Goal: Task Accomplishment & Management: Book appointment/travel/reservation

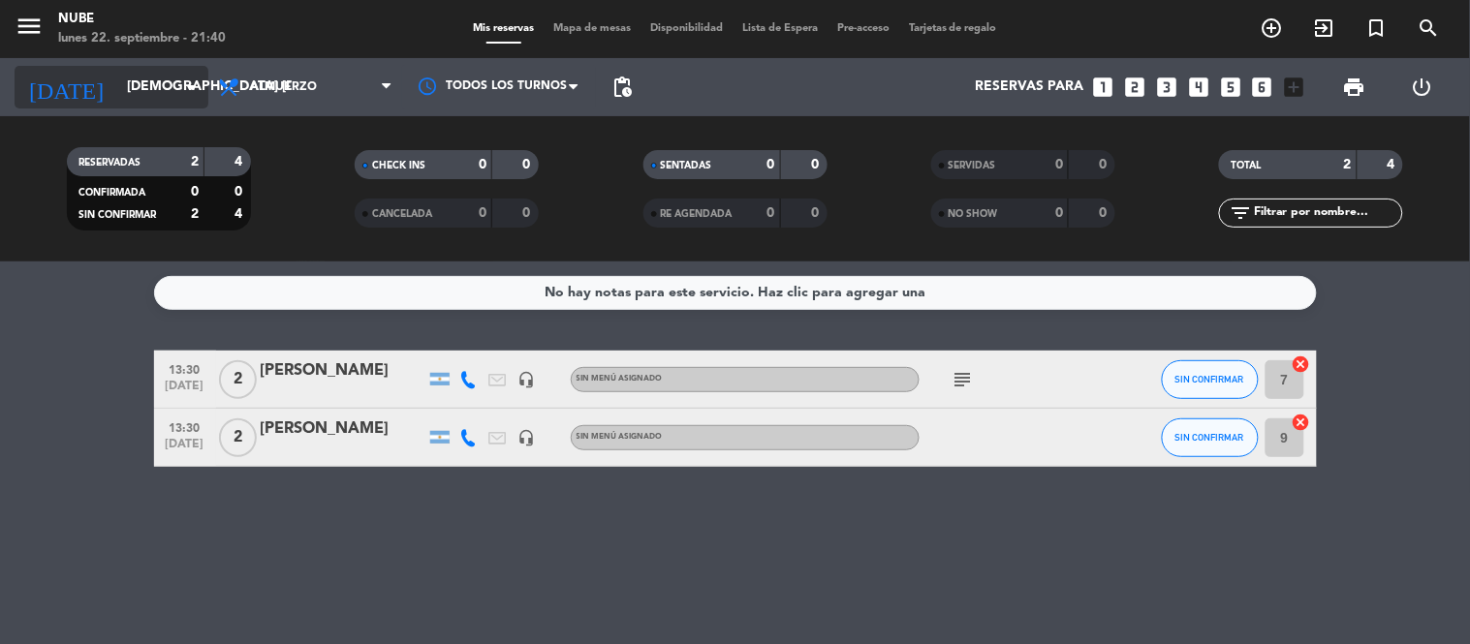
click at [139, 79] on input "[DEMOGRAPHIC_DATA] [DATE]" at bounding box center [209, 87] width 184 height 35
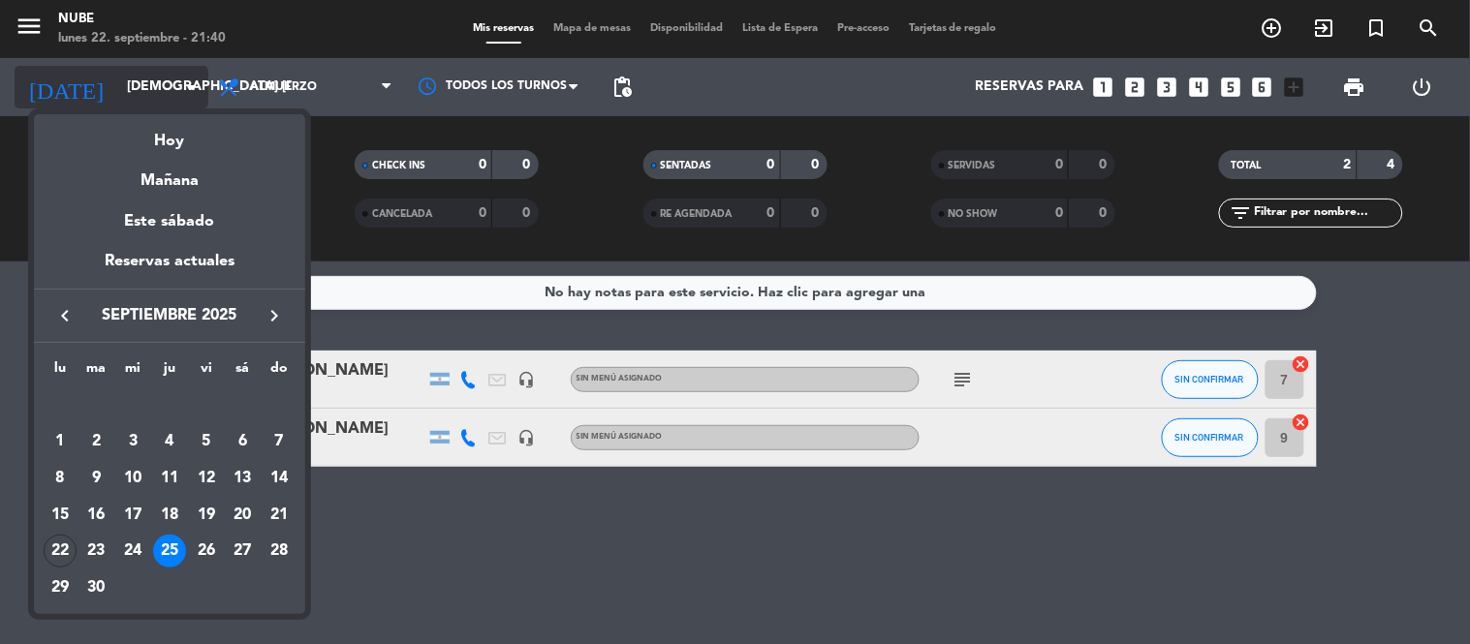
click at [139, 79] on div at bounding box center [735, 322] width 1470 height 644
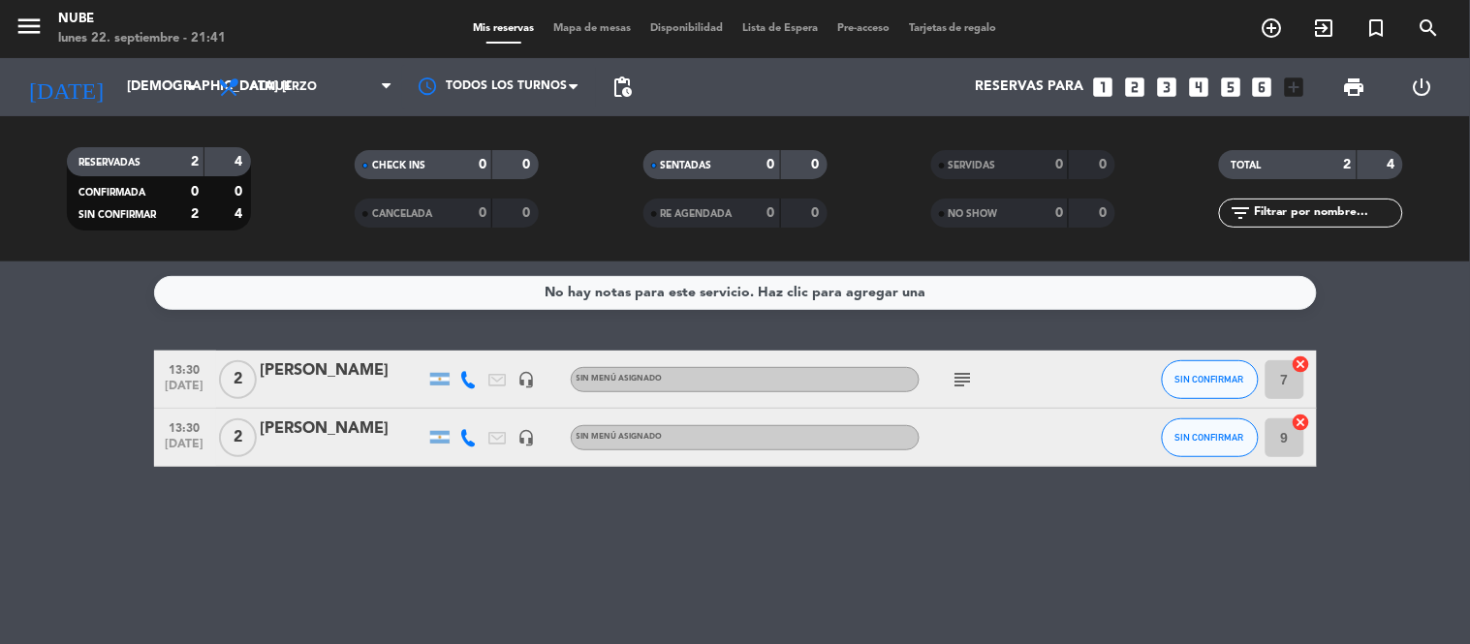
click at [1263, 27] on icon "add_circle_outline" at bounding box center [1272, 27] width 23 height 23
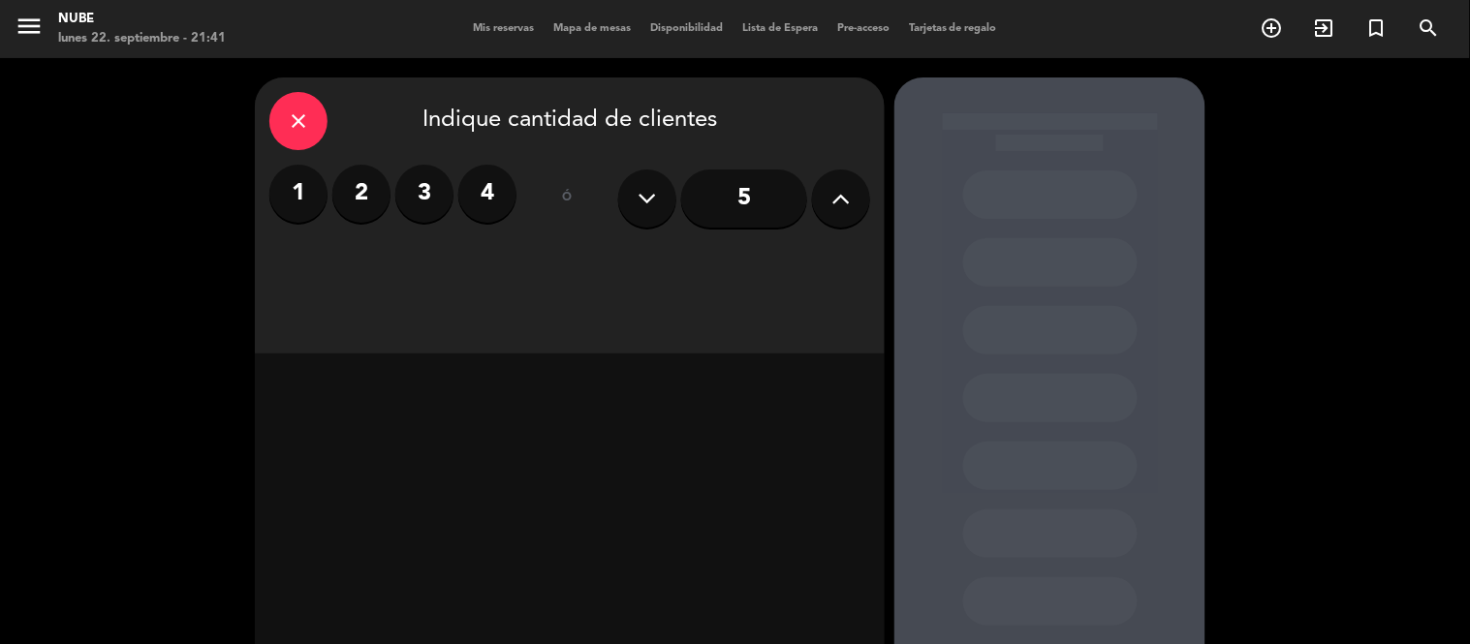
click at [304, 139] on div "close" at bounding box center [298, 121] width 58 height 58
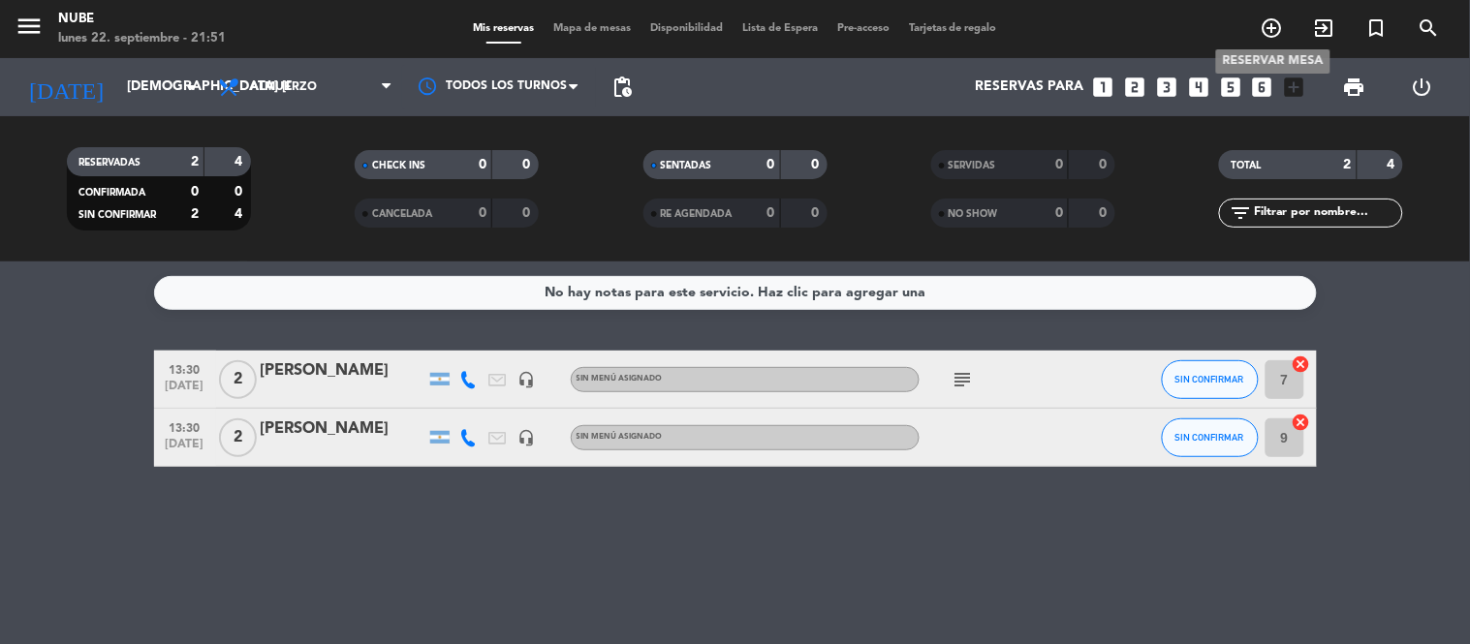
click at [1268, 16] on icon "add_circle_outline" at bounding box center [1272, 27] width 23 height 23
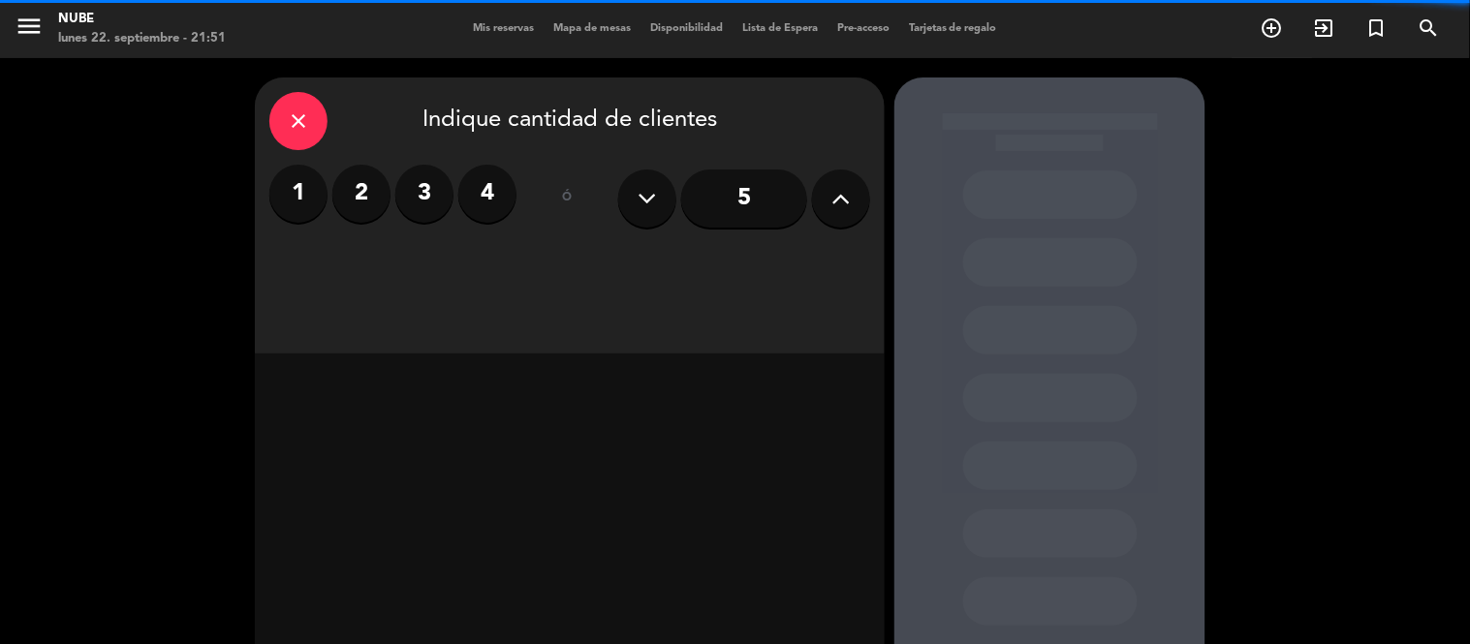
click at [370, 188] on label "2" at bounding box center [361, 194] width 58 height 58
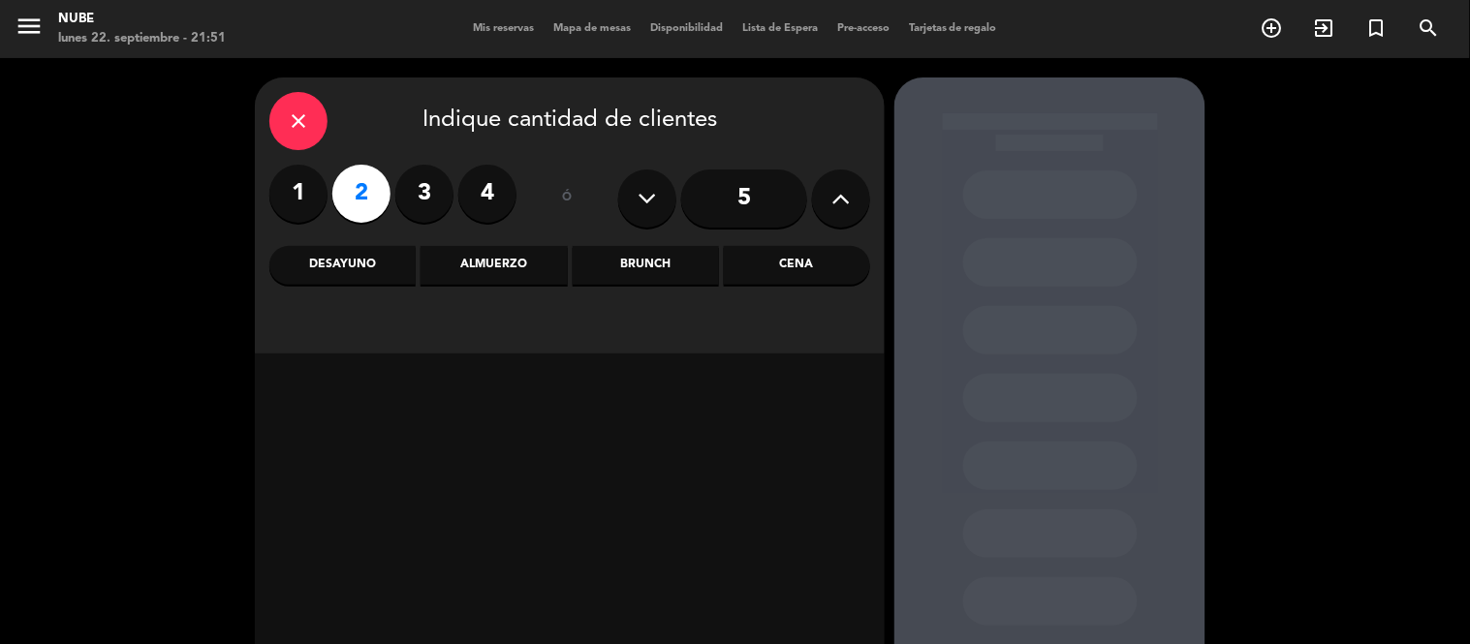
click at [632, 277] on div "Brunch" at bounding box center [646, 265] width 146 height 39
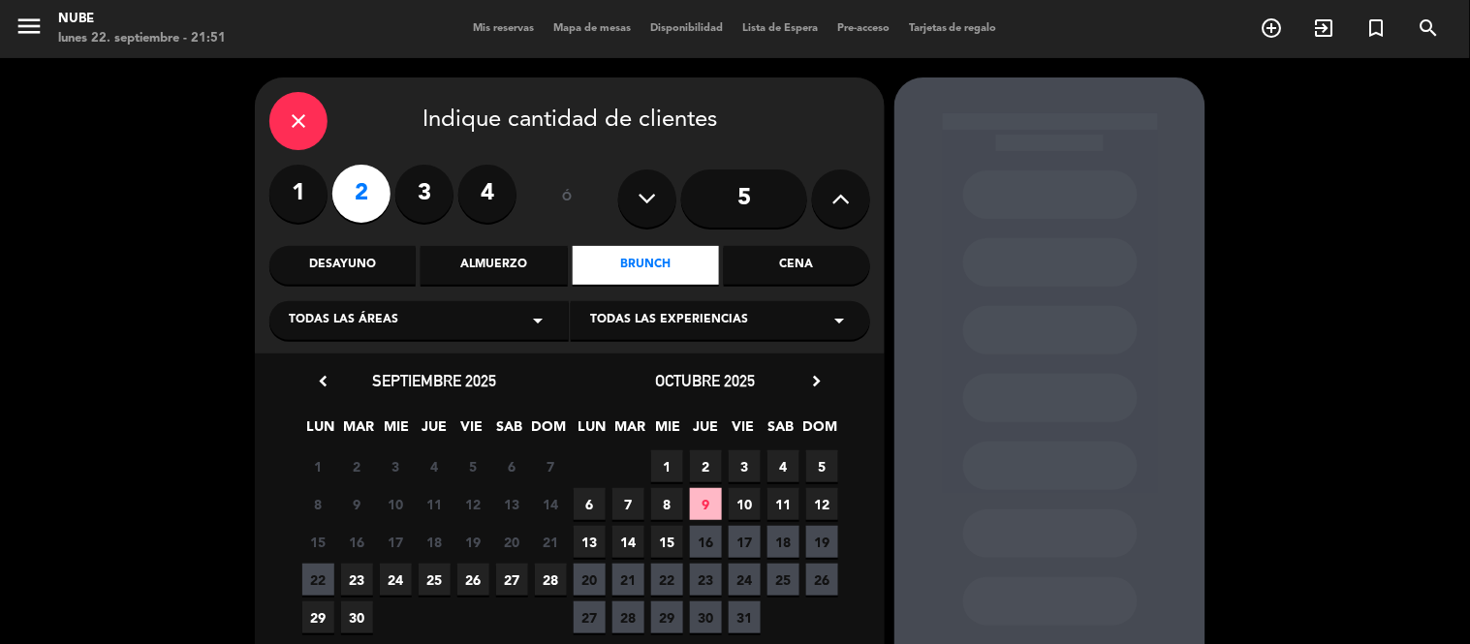
click at [680, 317] on span "Todas las experiencias" at bounding box center [669, 320] width 158 height 19
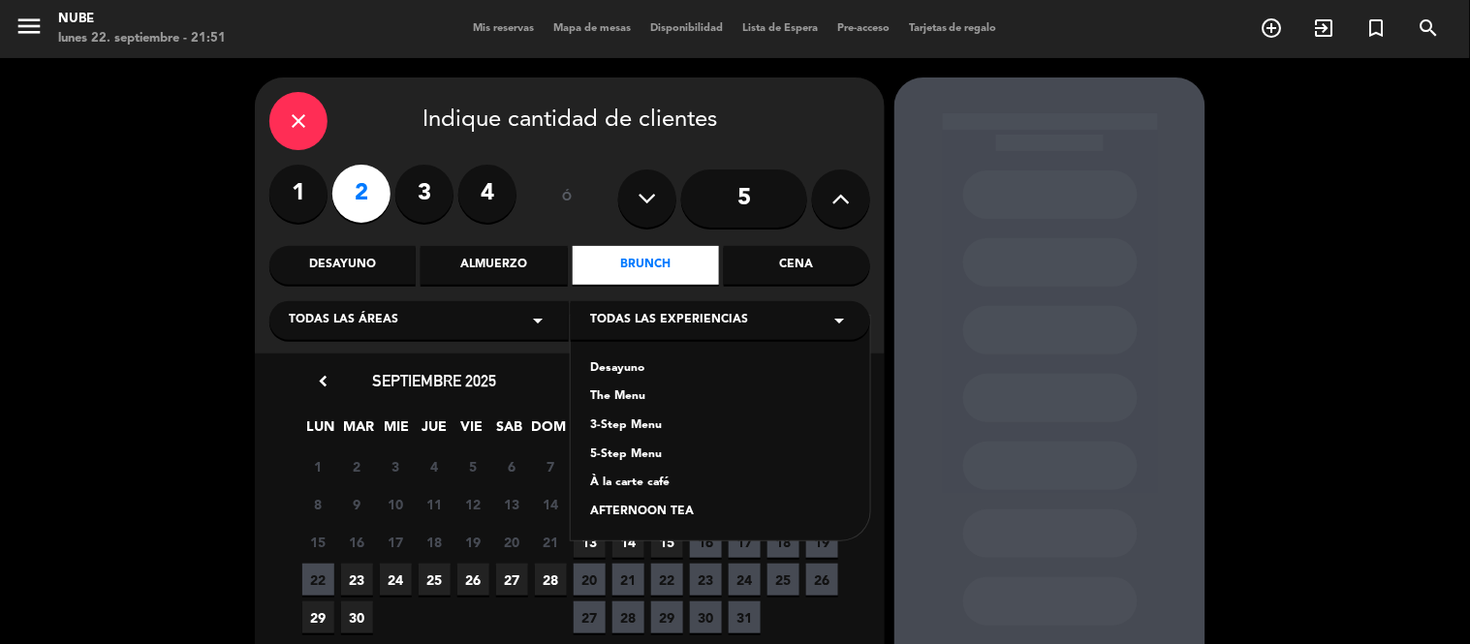
click at [662, 485] on div "À la carte café" at bounding box center [720, 483] width 261 height 19
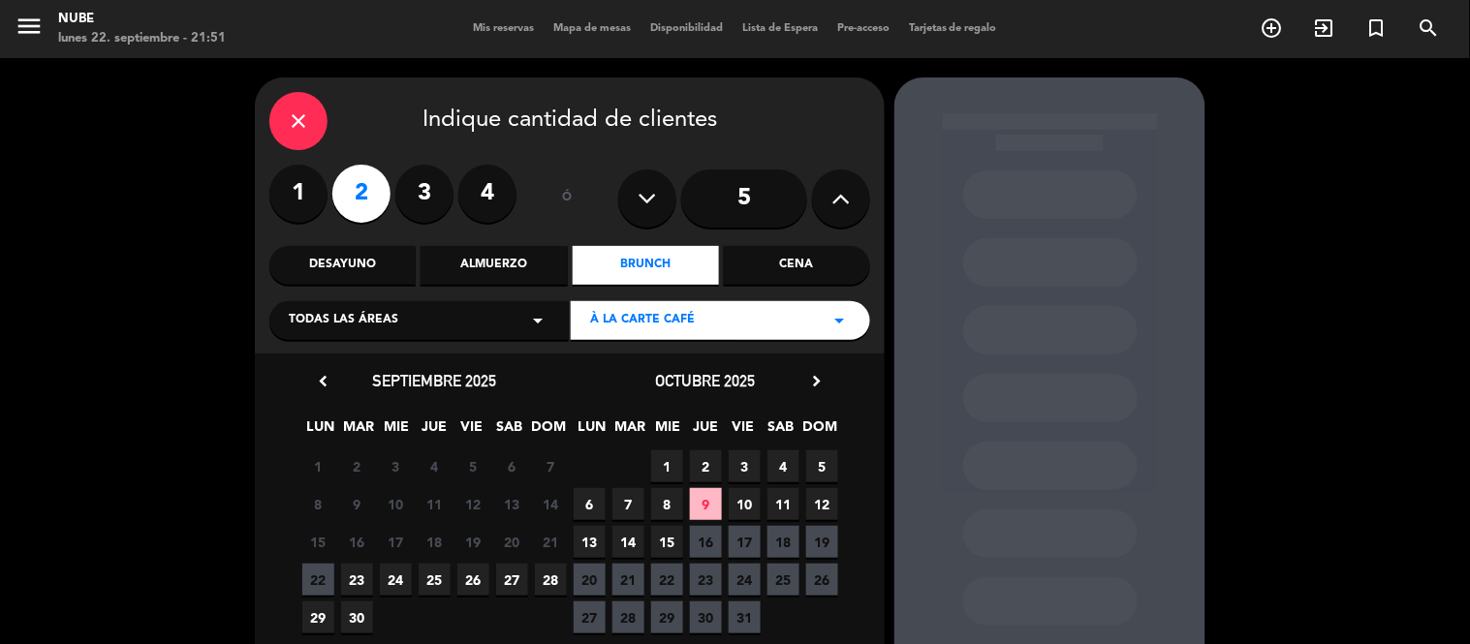
click at [344, 578] on span "23" at bounding box center [357, 580] width 32 height 32
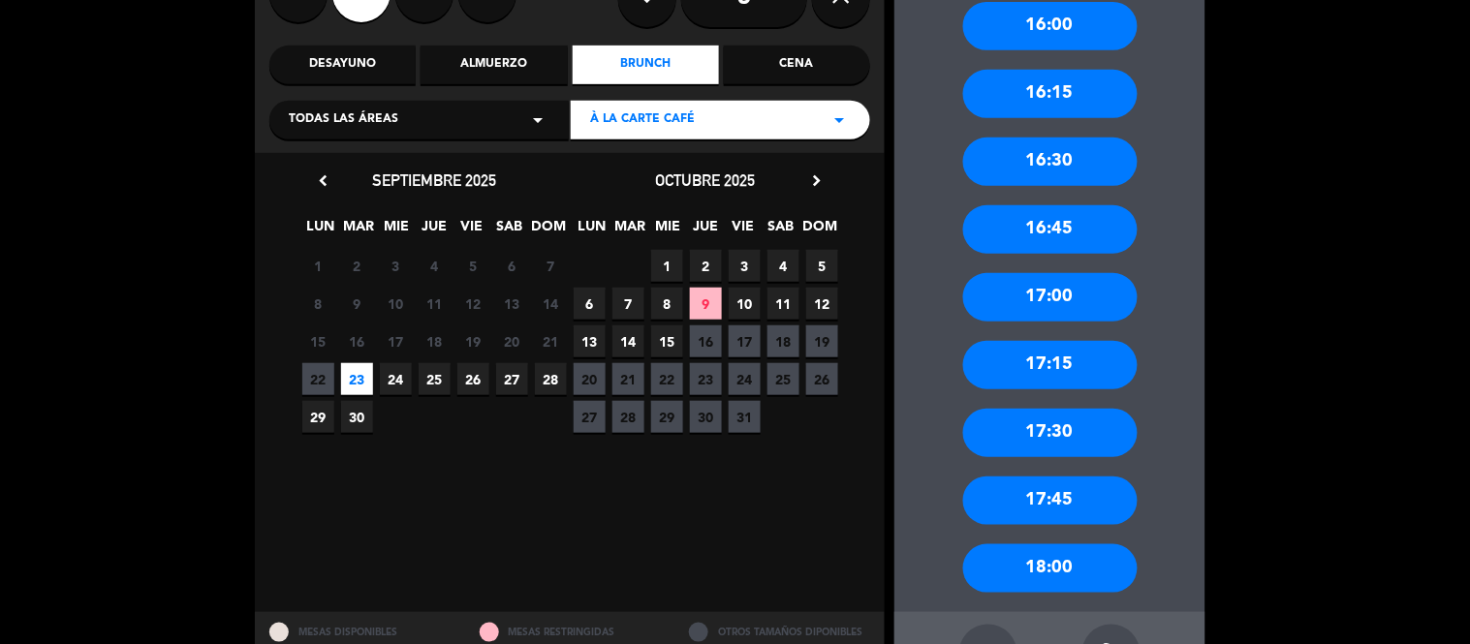
scroll to position [269, 0]
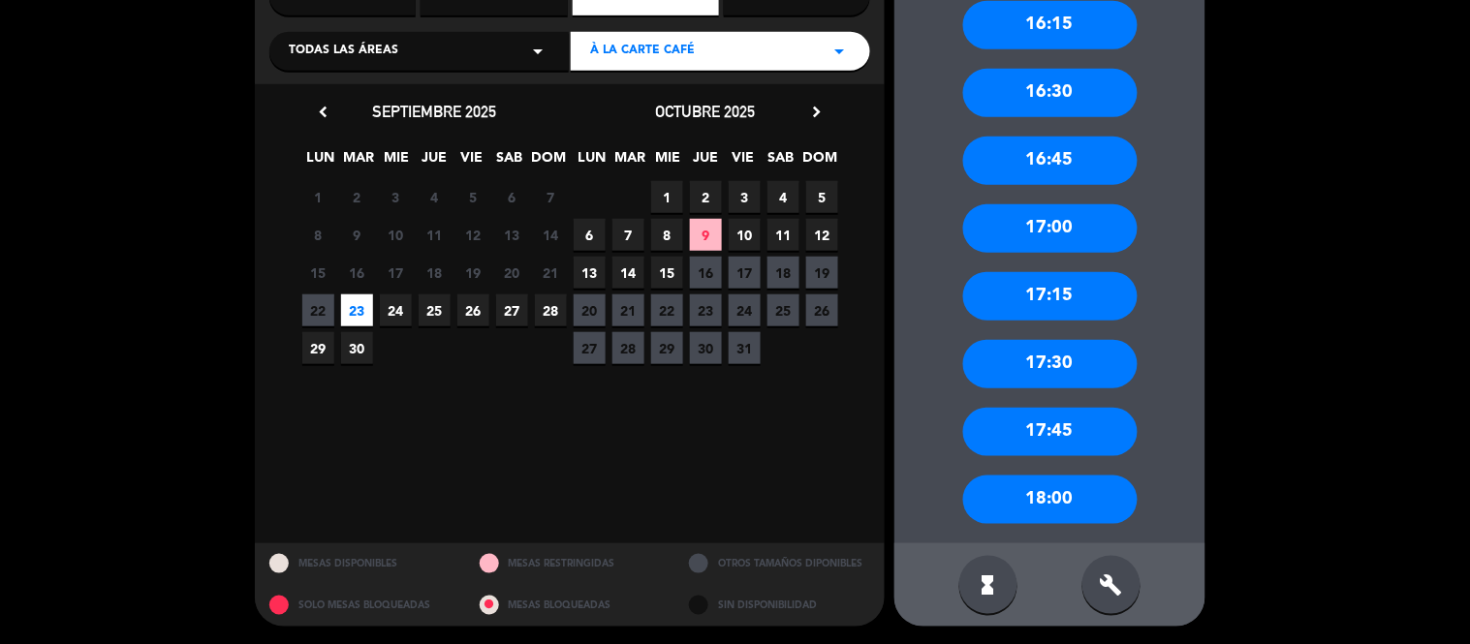
click at [1100, 574] on icon "build" at bounding box center [1111, 585] width 23 height 23
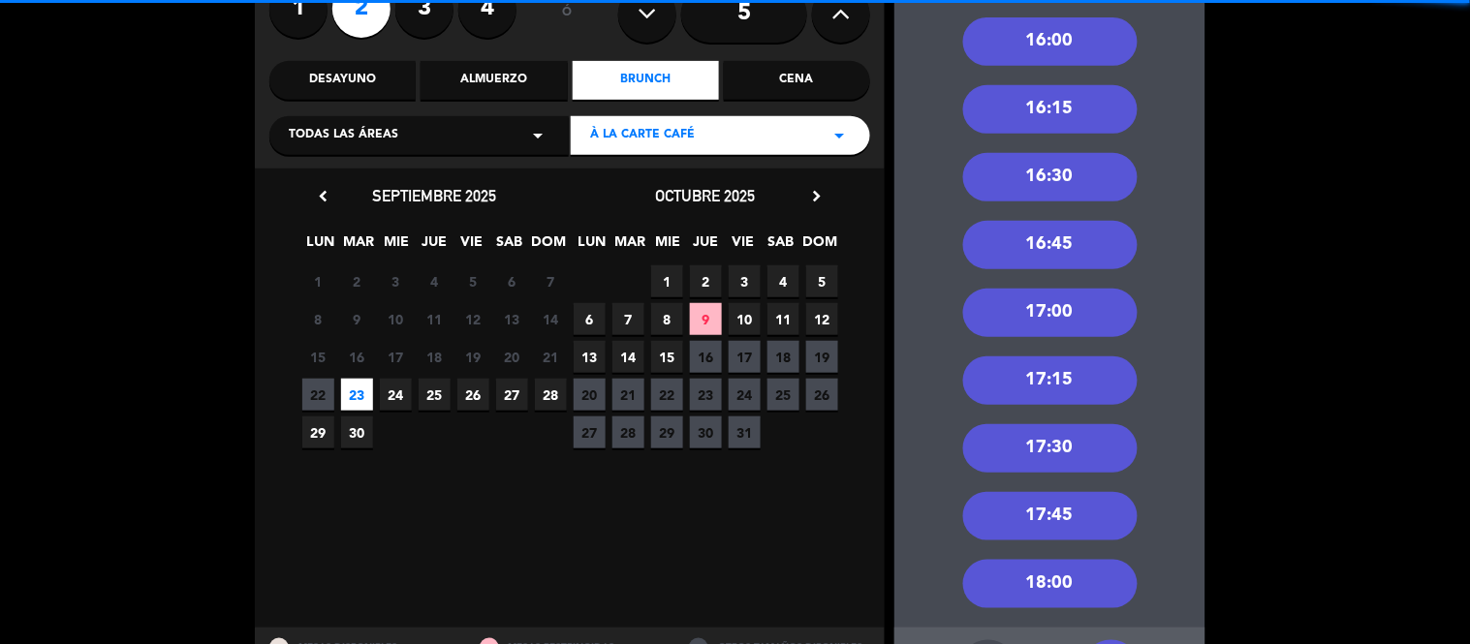
scroll to position [54, 0]
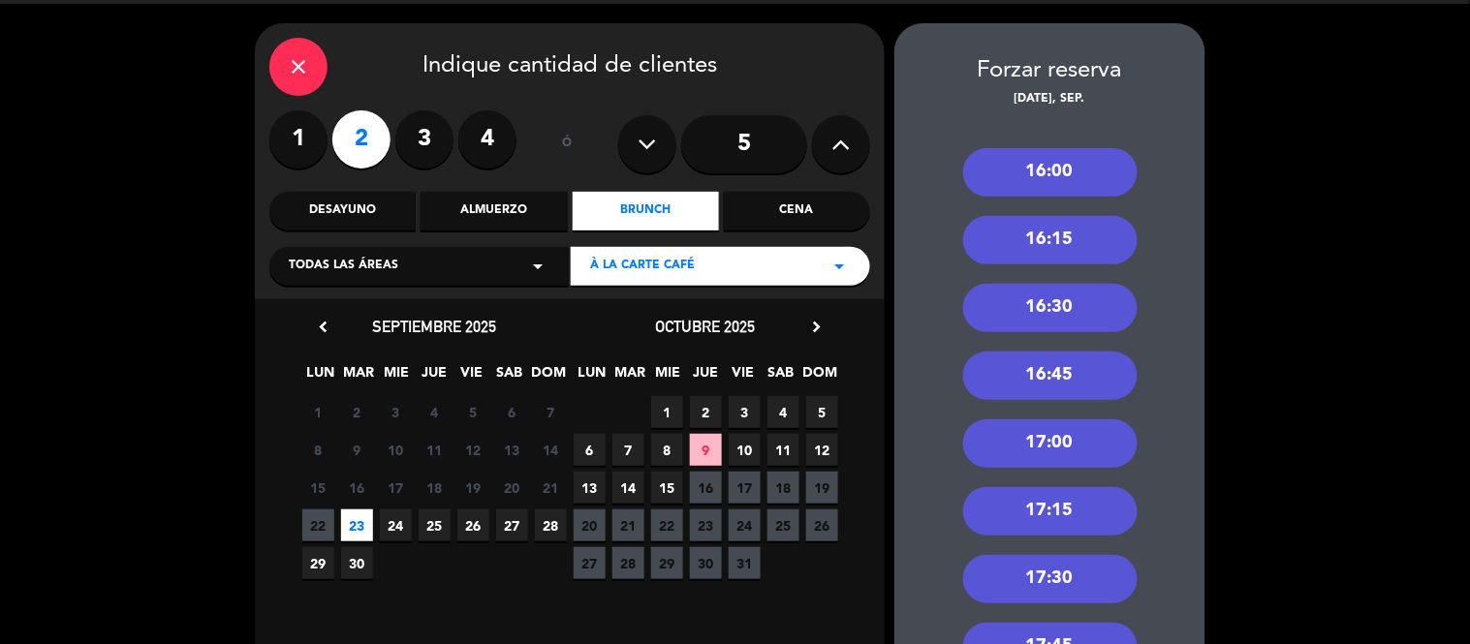
click at [1090, 305] on div "16:30" at bounding box center [1050, 308] width 174 height 48
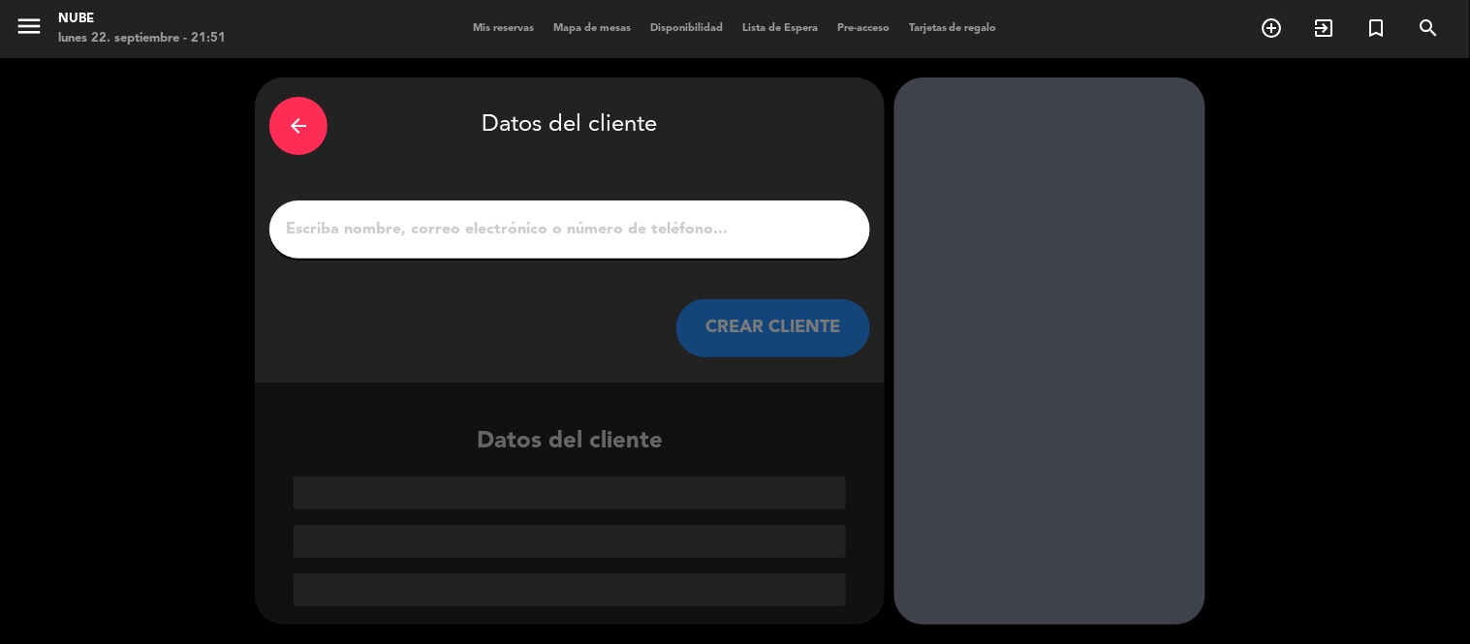
click at [665, 225] on input "1" at bounding box center [570, 229] width 572 height 27
paste input "[PERSON_NAME]"
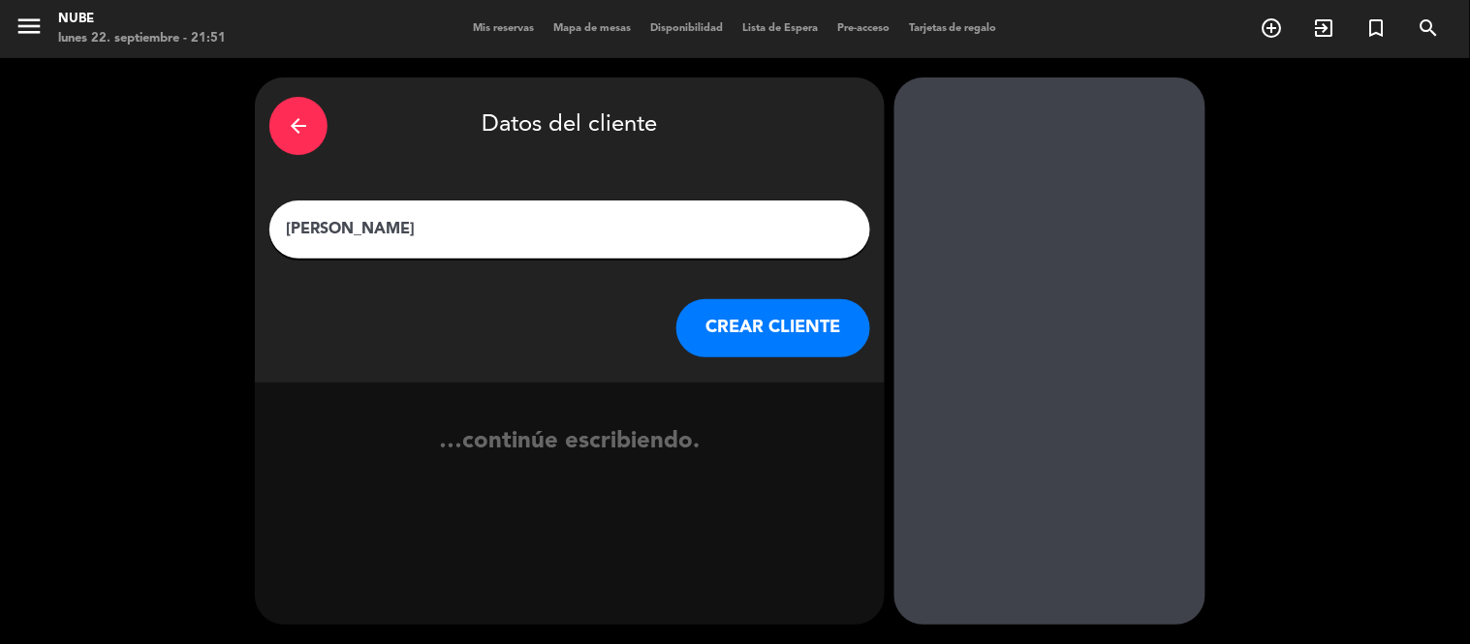
type input "[PERSON_NAME]"
click at [761, 321] on button "CREAR CLIENTE" at bounding box center [773, 328] width 194 height 58
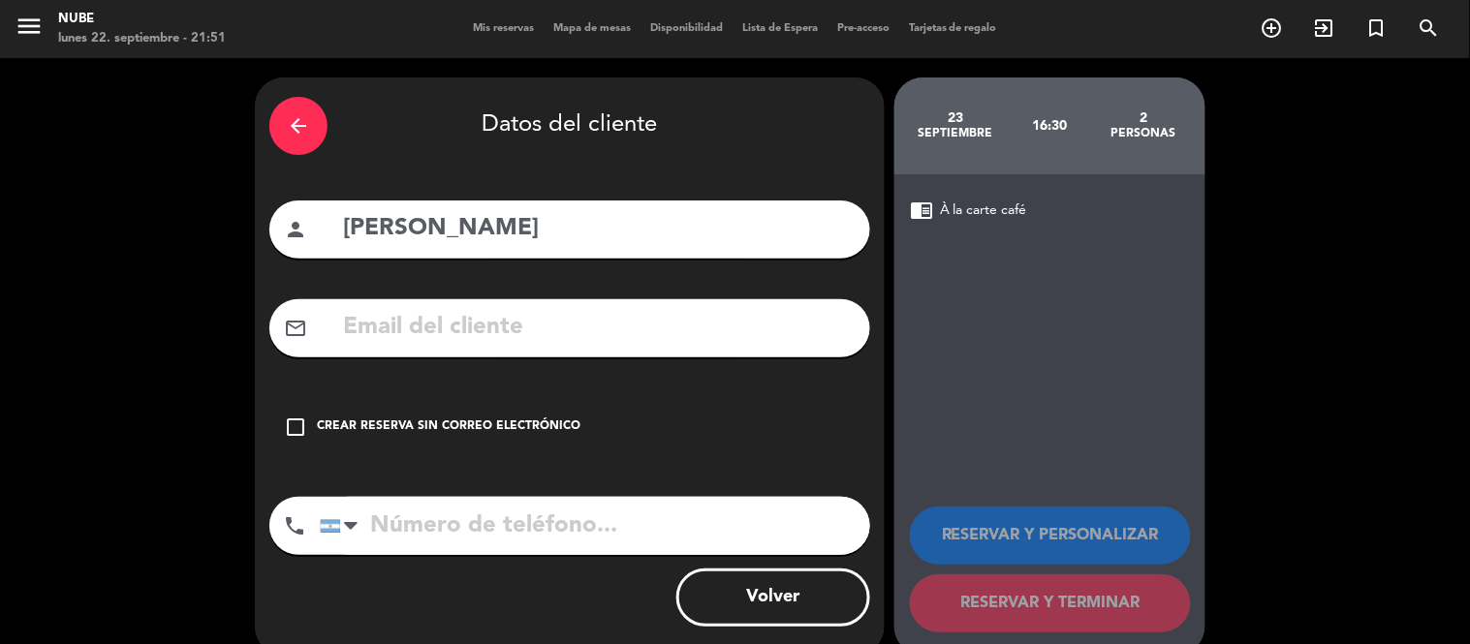
click at [486, 505] on input "tel" at bounding box center [595, 526] width 550 height 58
paste input "[PHONE_NUMBER]"
type input "[PHONE_NUMBER]"
click at [404, 434] on div "Crear reserva sin correo electrónico" at bounding box center [449, 427] width 264 height 19
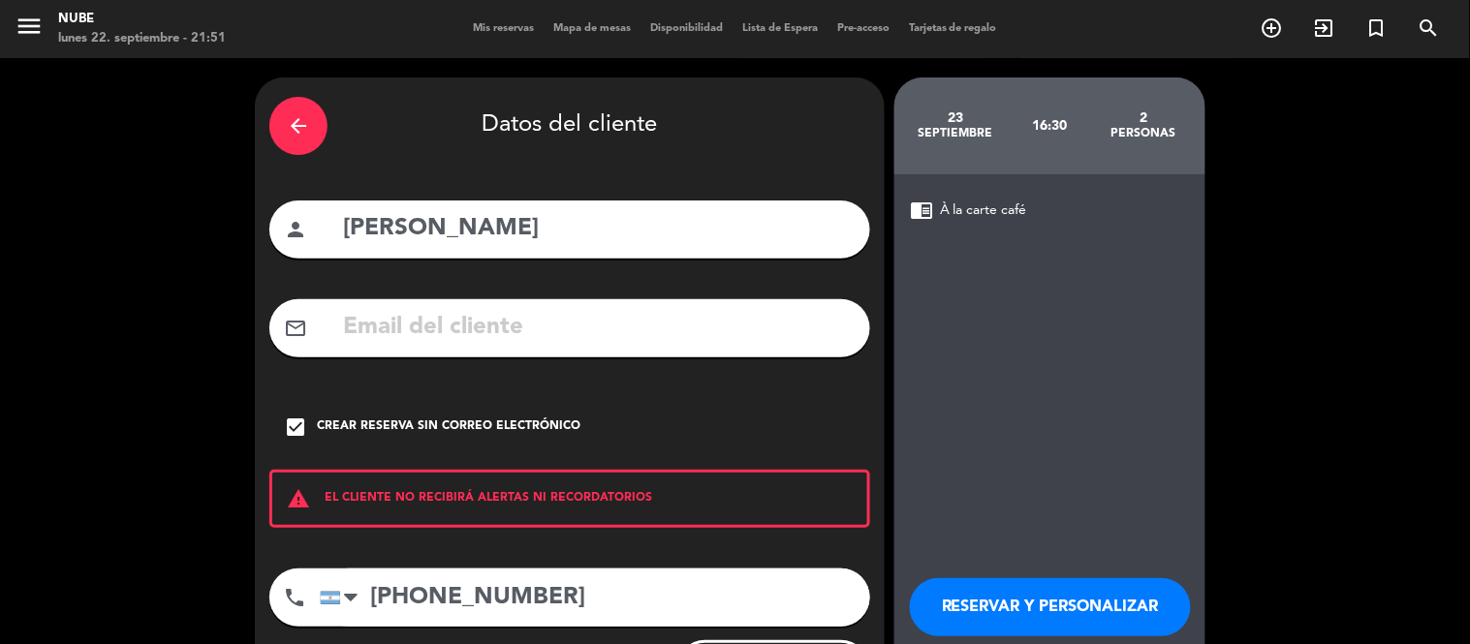
click at [972, 607] on button "RESERVAR Y PERSONALIZAR" at bounding box center [1050, 608] width 281 height 58
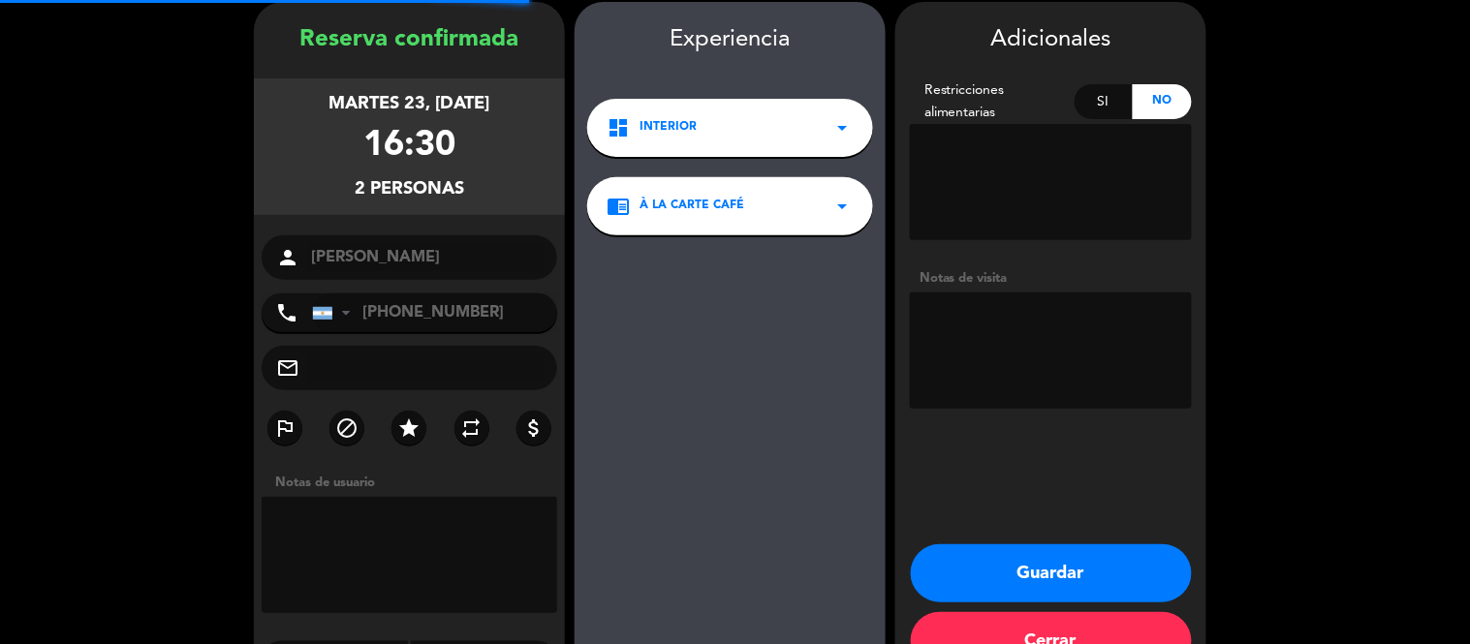
scroll to position [78, 0]
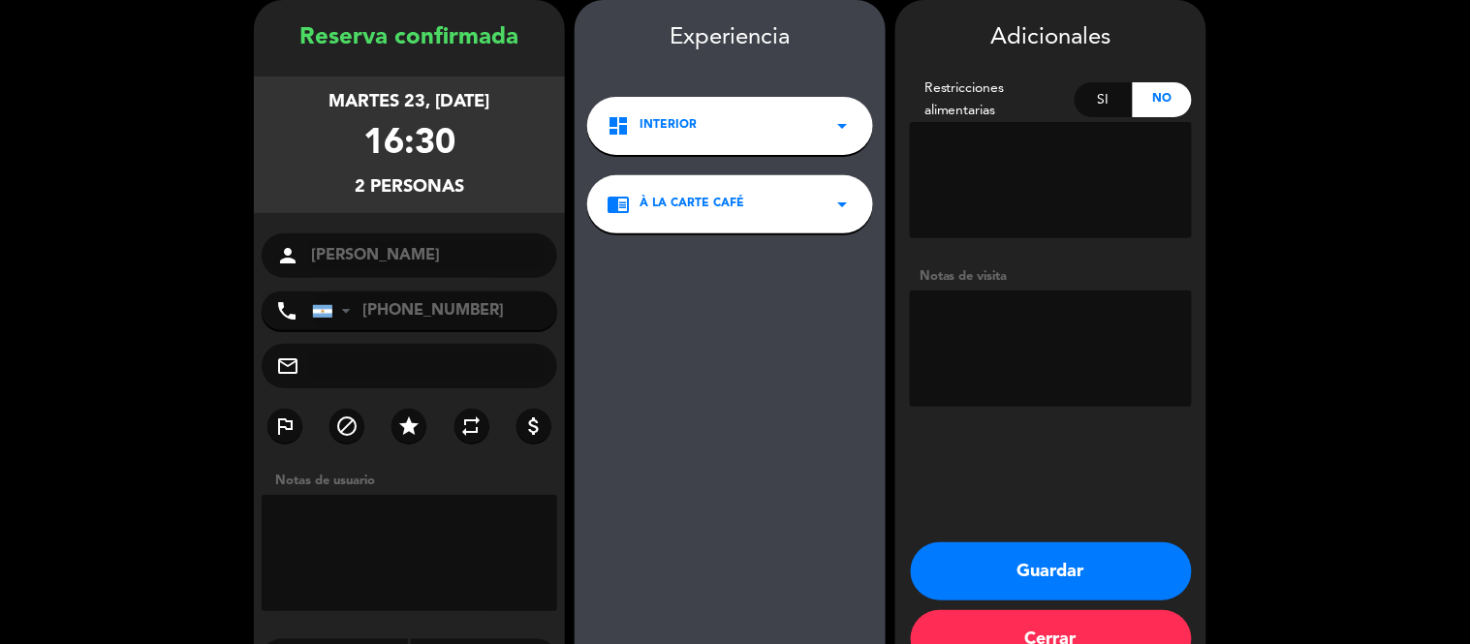
click at [1018, 577] on button "Guardar" at bounding box center [1051, 572] width 281 height 58
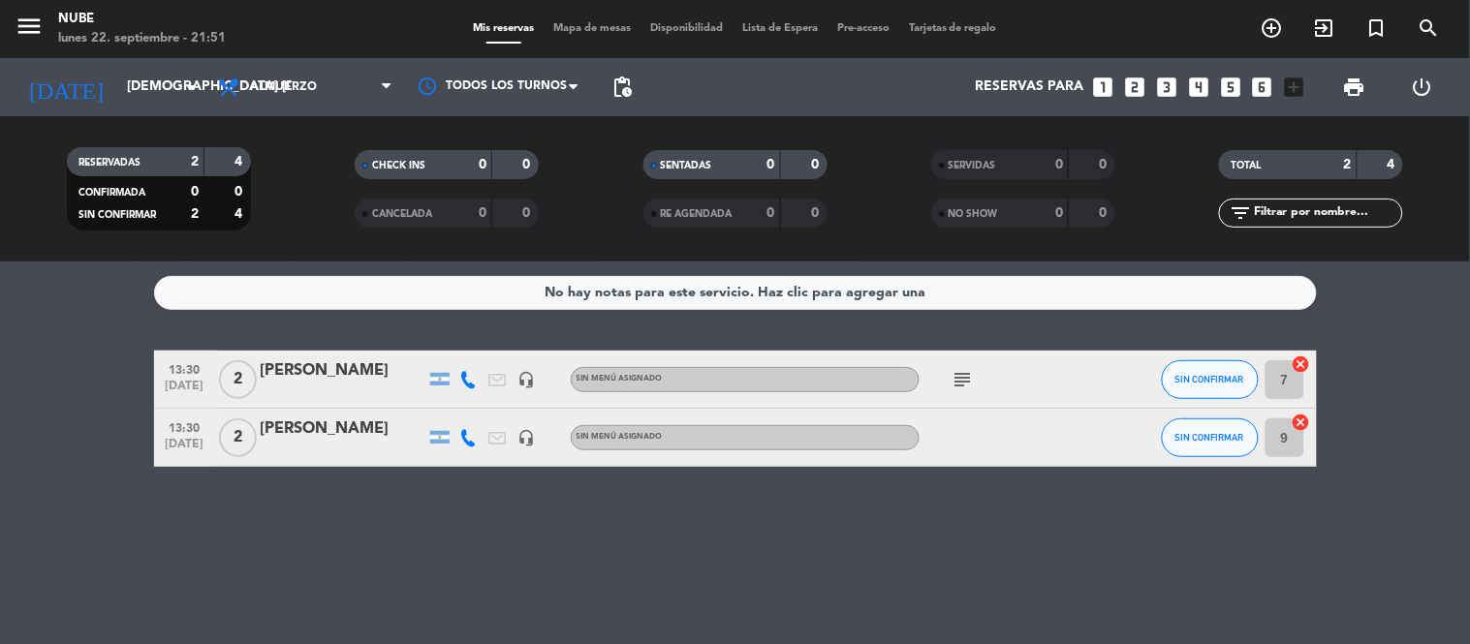
click at [91, 436] on bookings-row "13:30 [DATE] 2 [PERSON_NAME] headset_mic Sin menú asignado subject SIN CONFIRMA…" at bounding box center [735, 409] width 1470 height 116
click at [150, 90] on input "[DEMOGRAPHIC_DATA] [DATE]" at bounding box center [209, 87] width 184 height 35
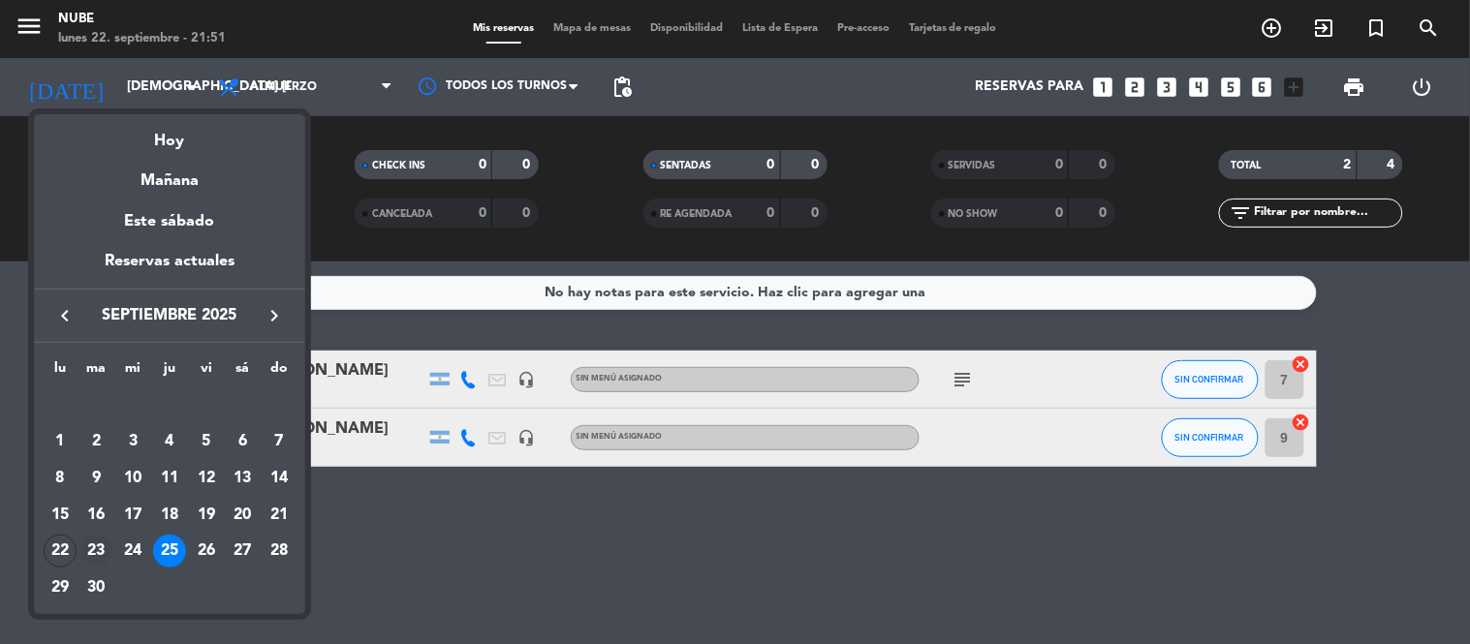
click at [90, 549] on div "23" at bounding box center [96, 551] width 33 height 33
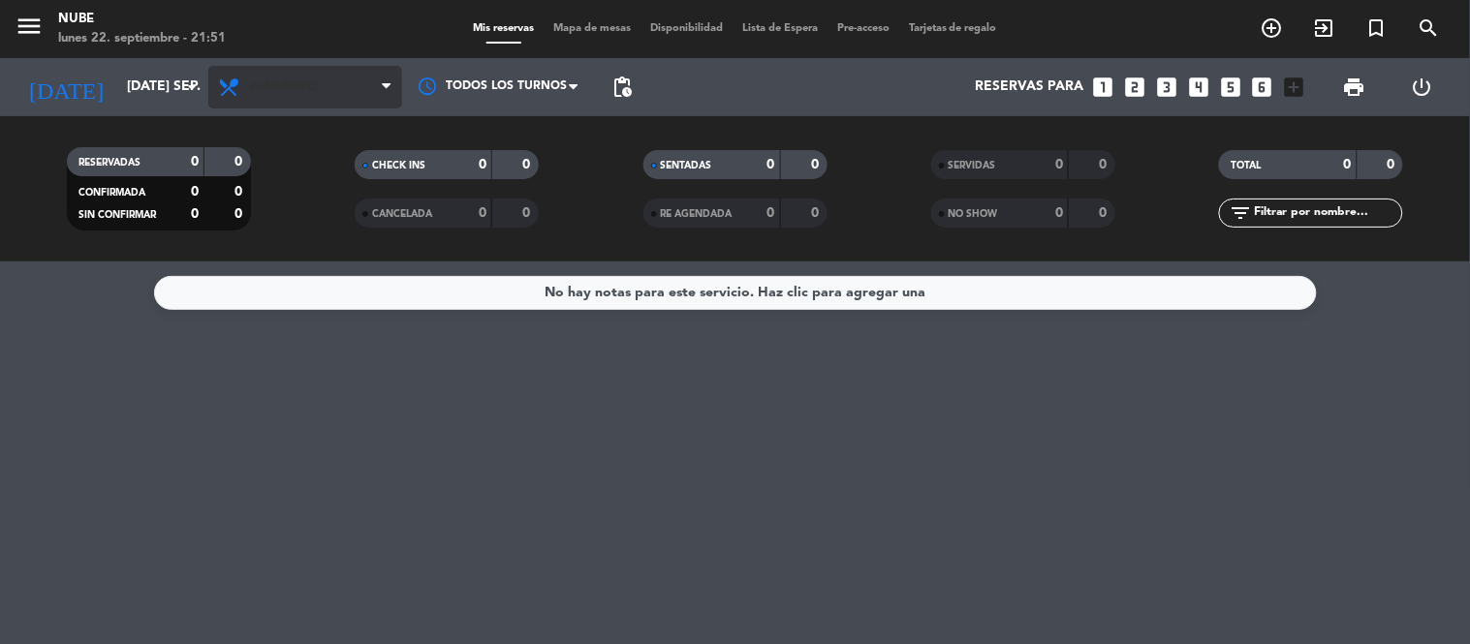
click at [345, 91] on span "Almuerzo" at bounding box center [305, 87] width 194 height 43
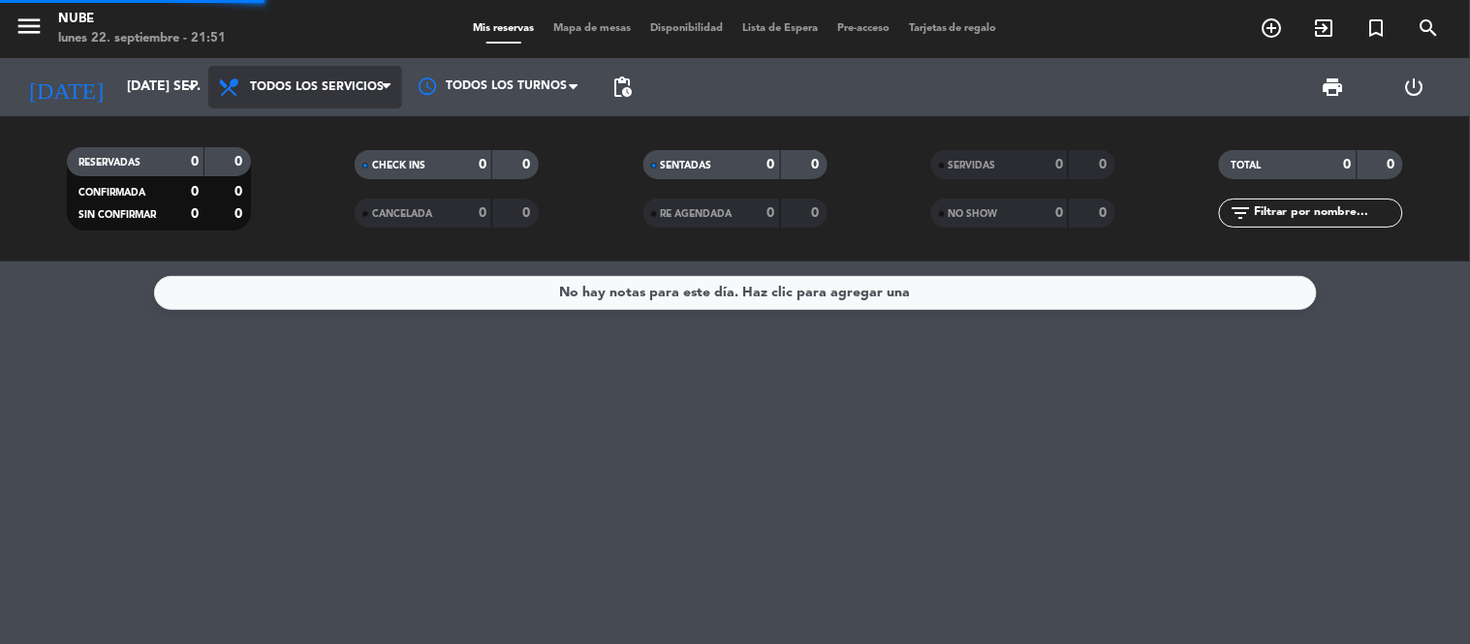
click at [337, 131] on div "menu Nube lunes 22. septiembre - 21:51 Mis reservas Mapa de mesas Disponibilida…" at bounding box center [735, 131] width 1470 height 262
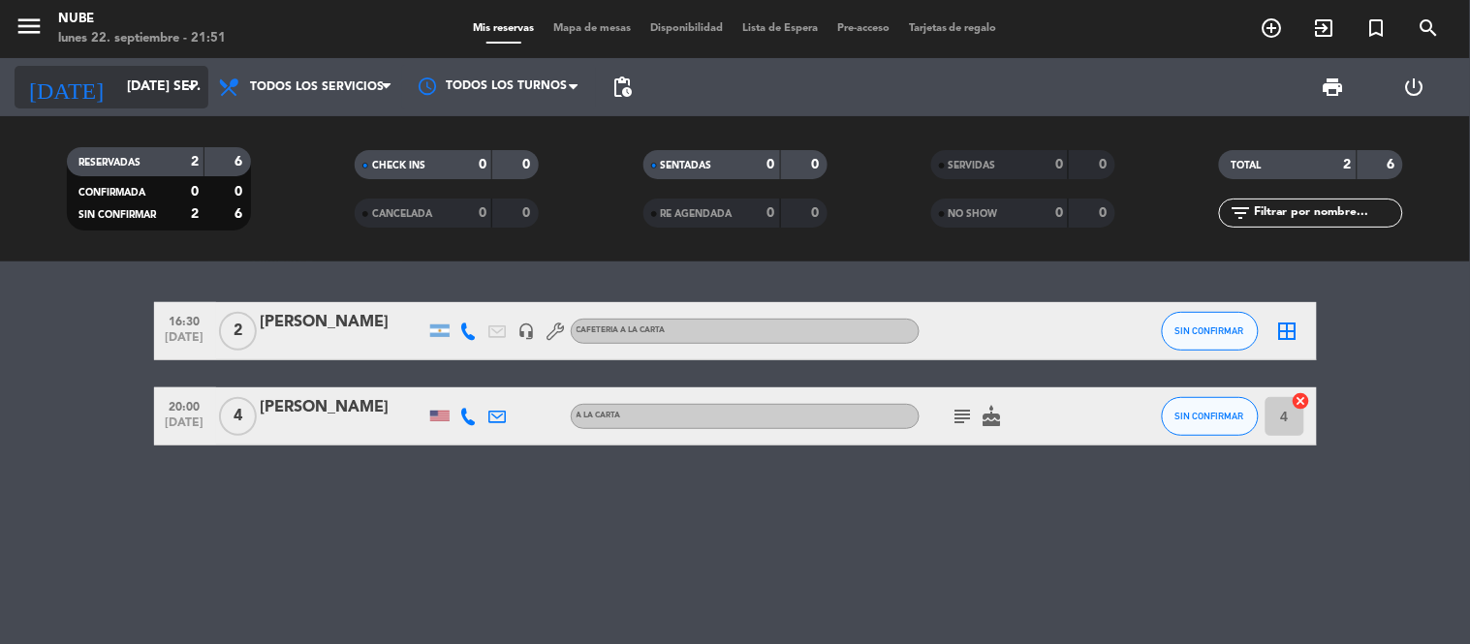
click at [197, 83] on icon "arrow_drop_down" at bounding box center [191, 87] width 23 height 23
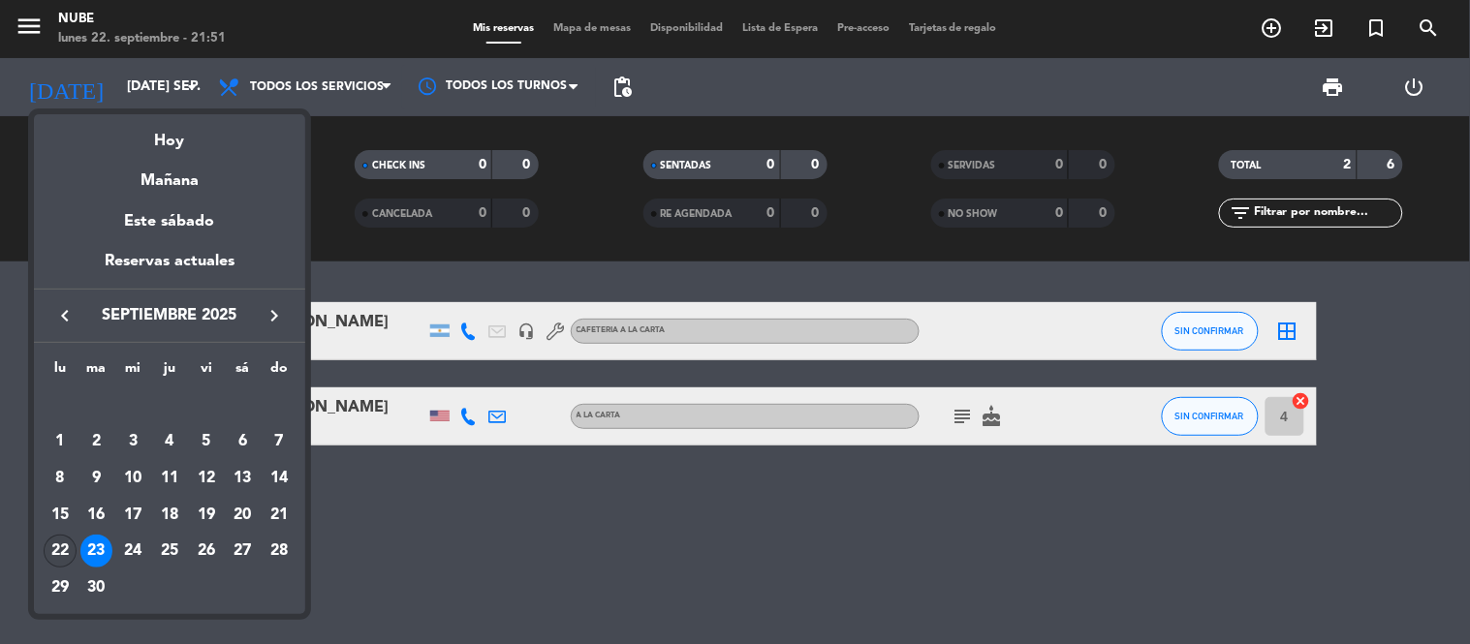
click at [65, 549] on div "22" at bounding box center [60, 551] width 33 height 33
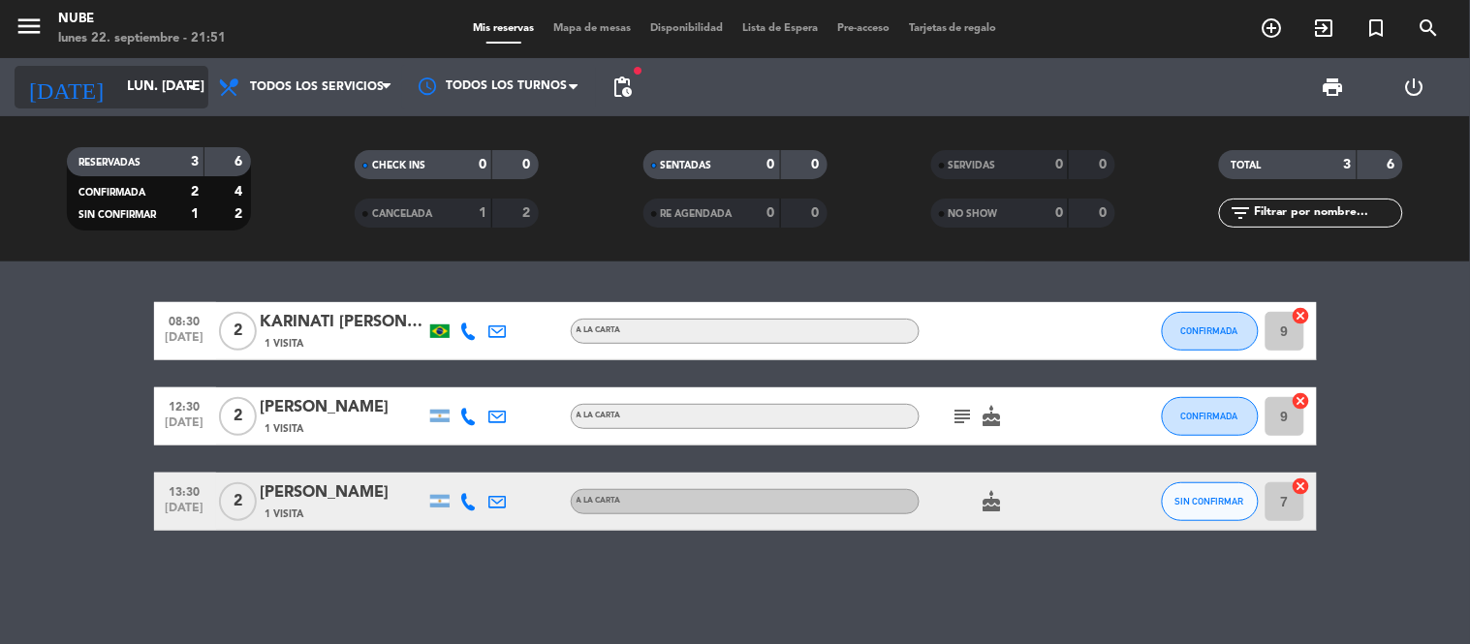
click at [192, 90] on icon "arrow_drop_down" at bounding box center [191, 87] width 23 height 23
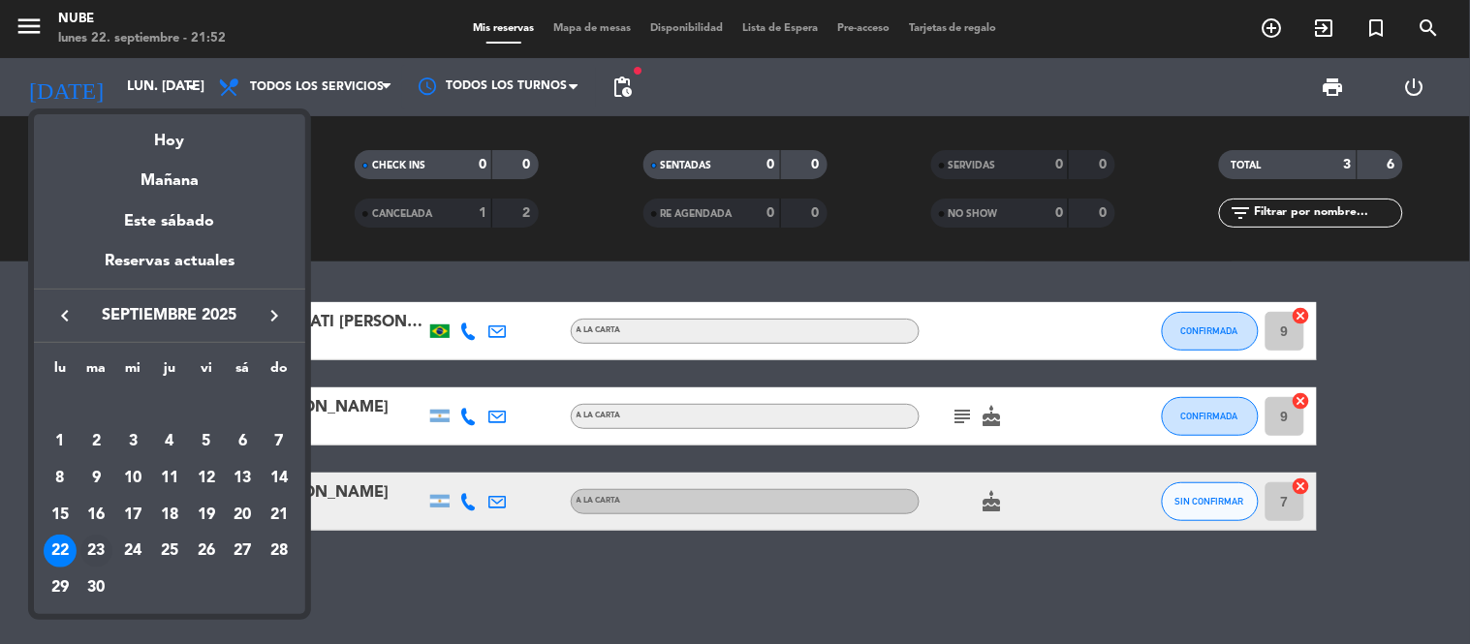
click at [97, 548] on div "23" at bounding box center [96, 551] width 33 height 33
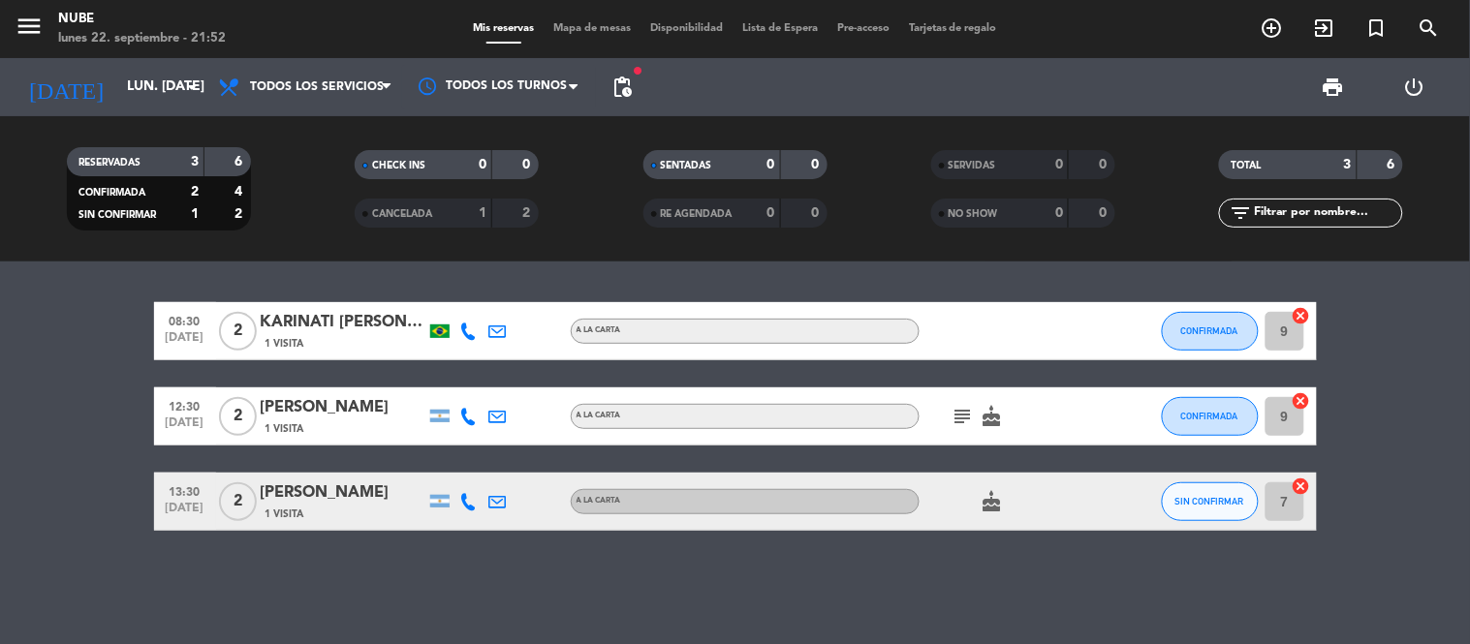
type input "[DATE] sep."
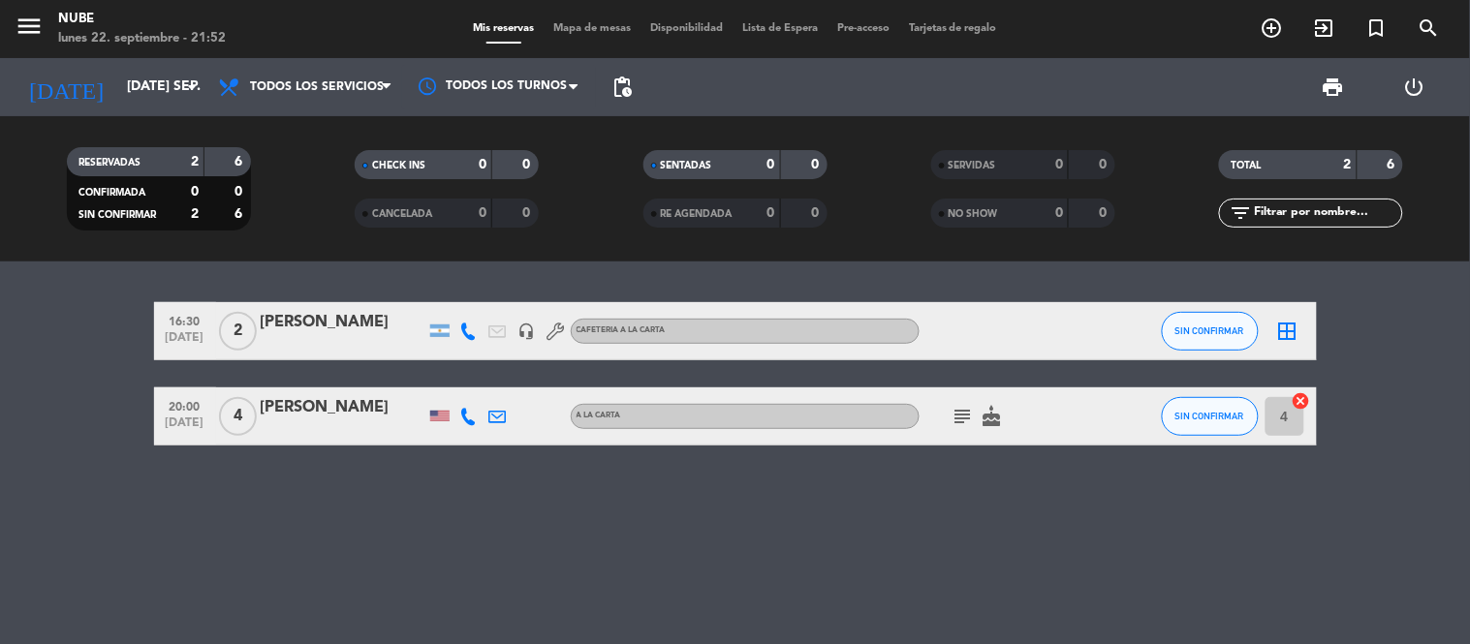
click at [994, 420] on icon "cake" at bounding box center [992, 416] width 23 height 23
click at [957, 417] on icon "subject" at bounding box center [963, 416] width 23 height 23
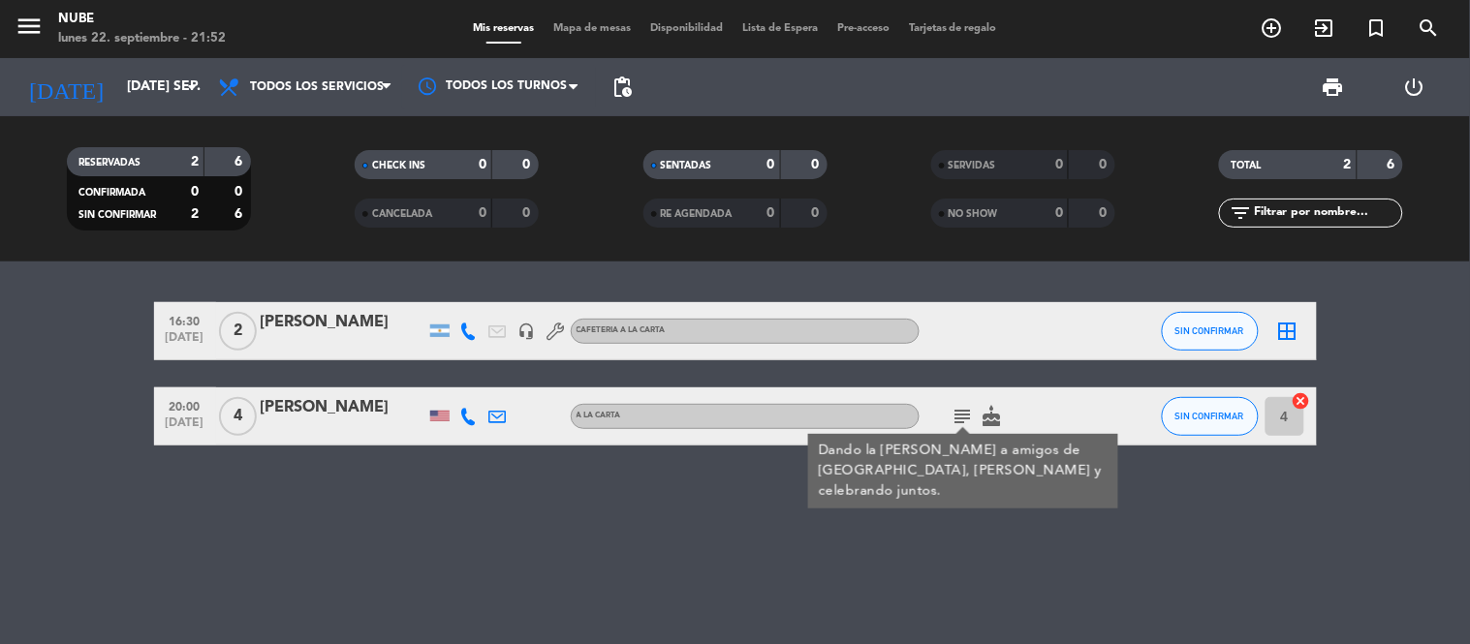
click at [438, 481] on div "16:30 [DATE] 2 [PERSON_NAME] headset_mic CAFETERIA A LA CARTA SIN CONFIRMAR bor…" at bounding box center [735, 453] width 1470 height 383
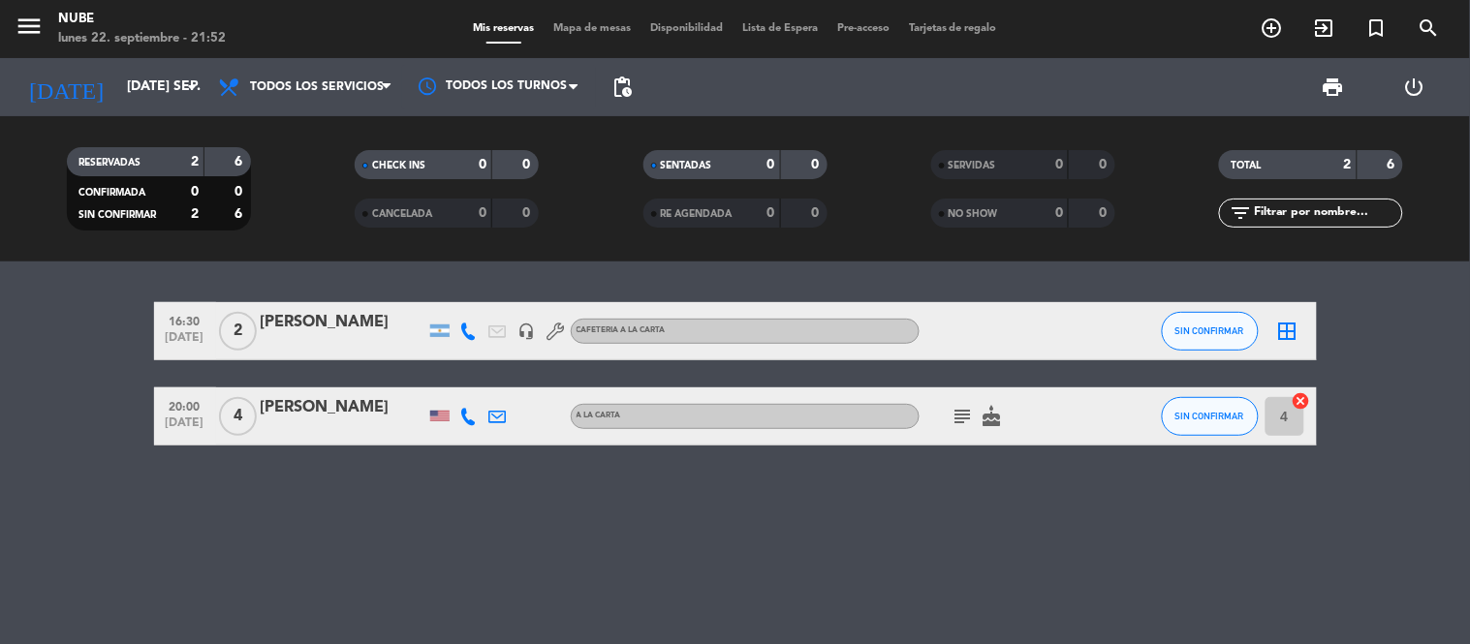
click at [438, 420] on div at bounding box center [439, 416] width 19 height 11
click at [420, 463] on div "16:30 [DATE] 2 [PERSON_NAME] headset_mic CAFETERIA A LA CARTA SIN CONFIRMAR bor…" at bounding box center [735, 453] width 1470 height 383
